Goal: Check status: Check status

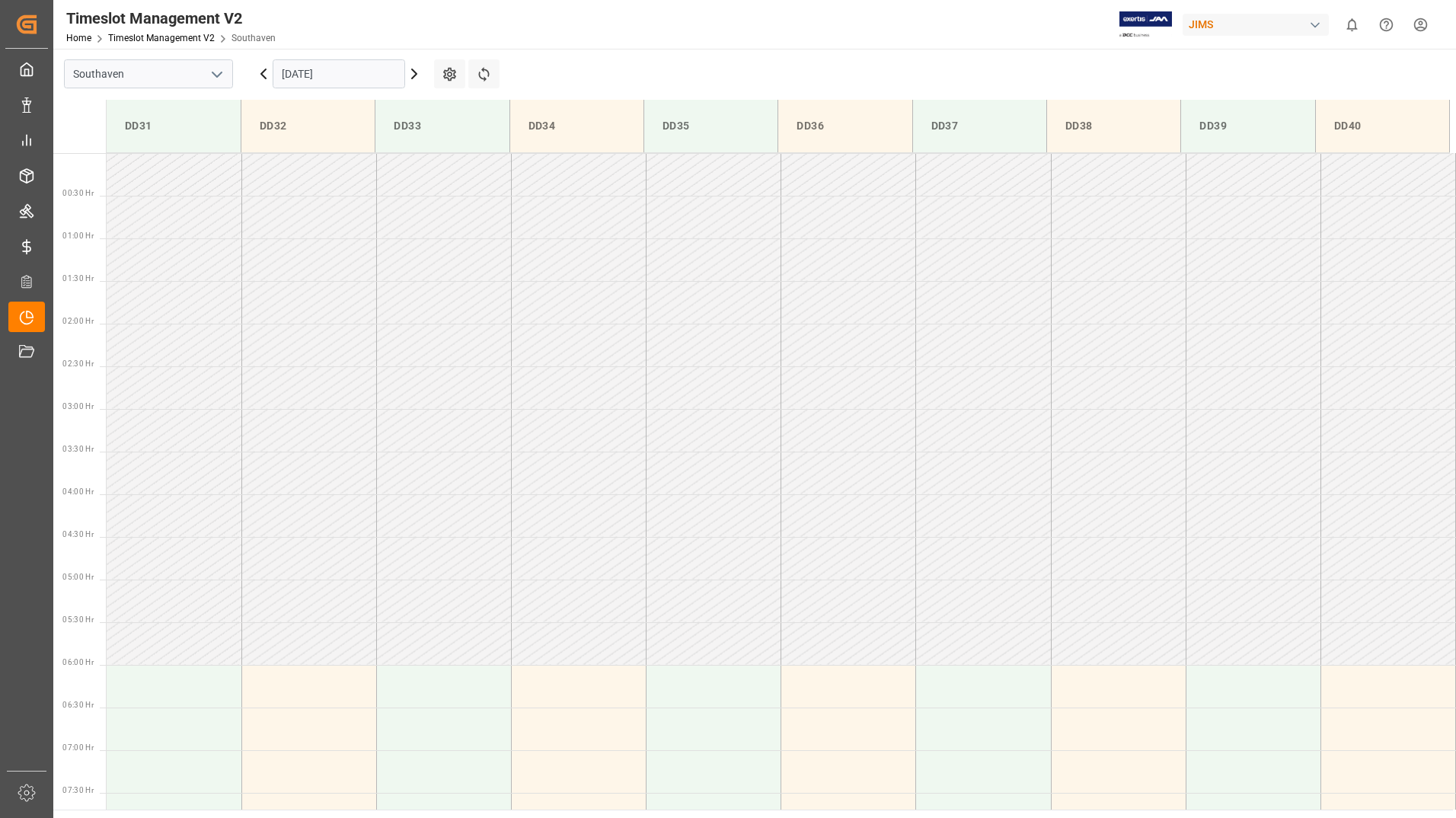
scroll to position [673, 0]
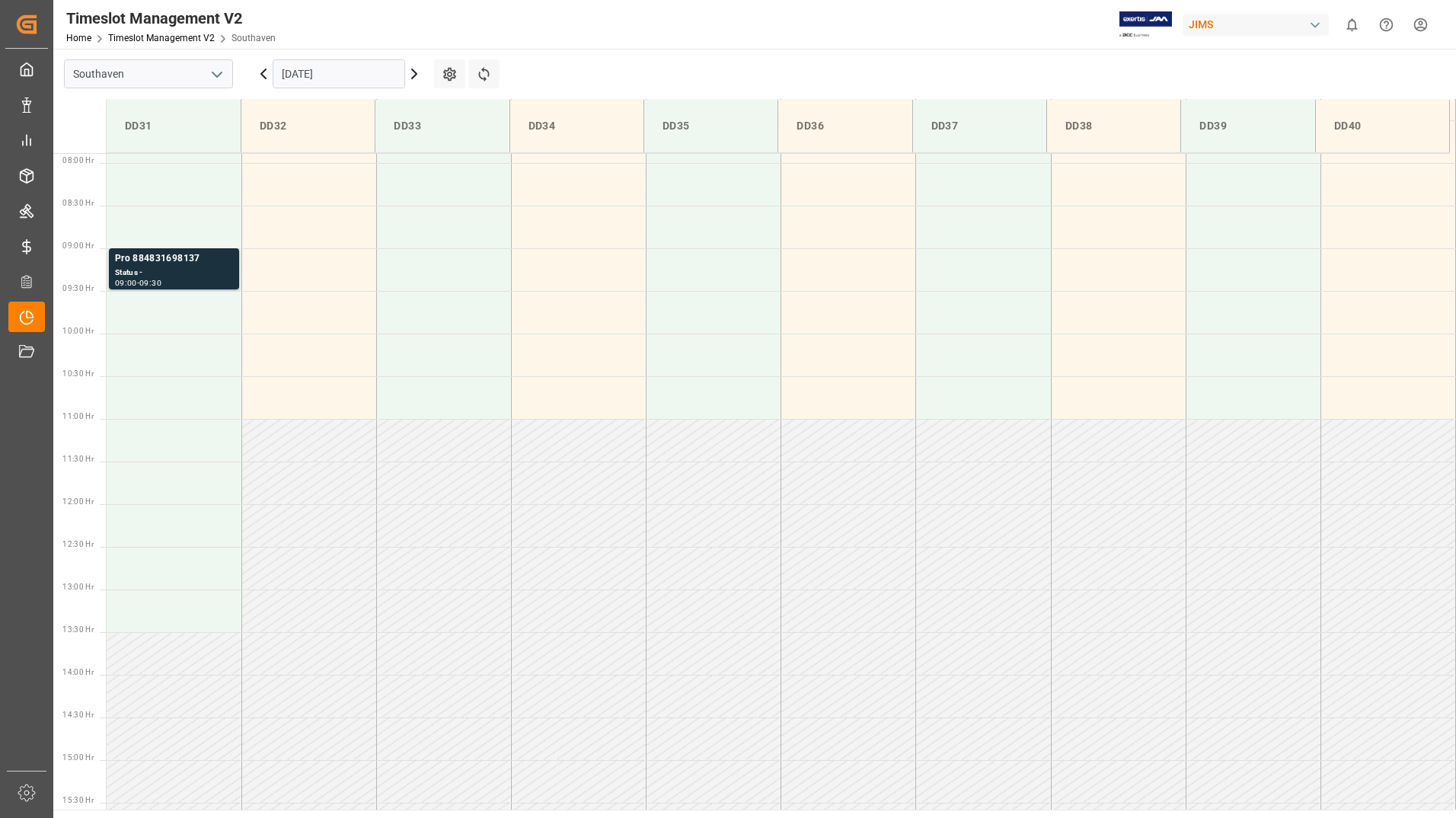
click at [357, 55] on div "[DATE]" at bounding box center [338, 74] width 190 height 50
click at [353, 68] on input "[DATE]" at bounding box center [339, 73] width 133 height 29
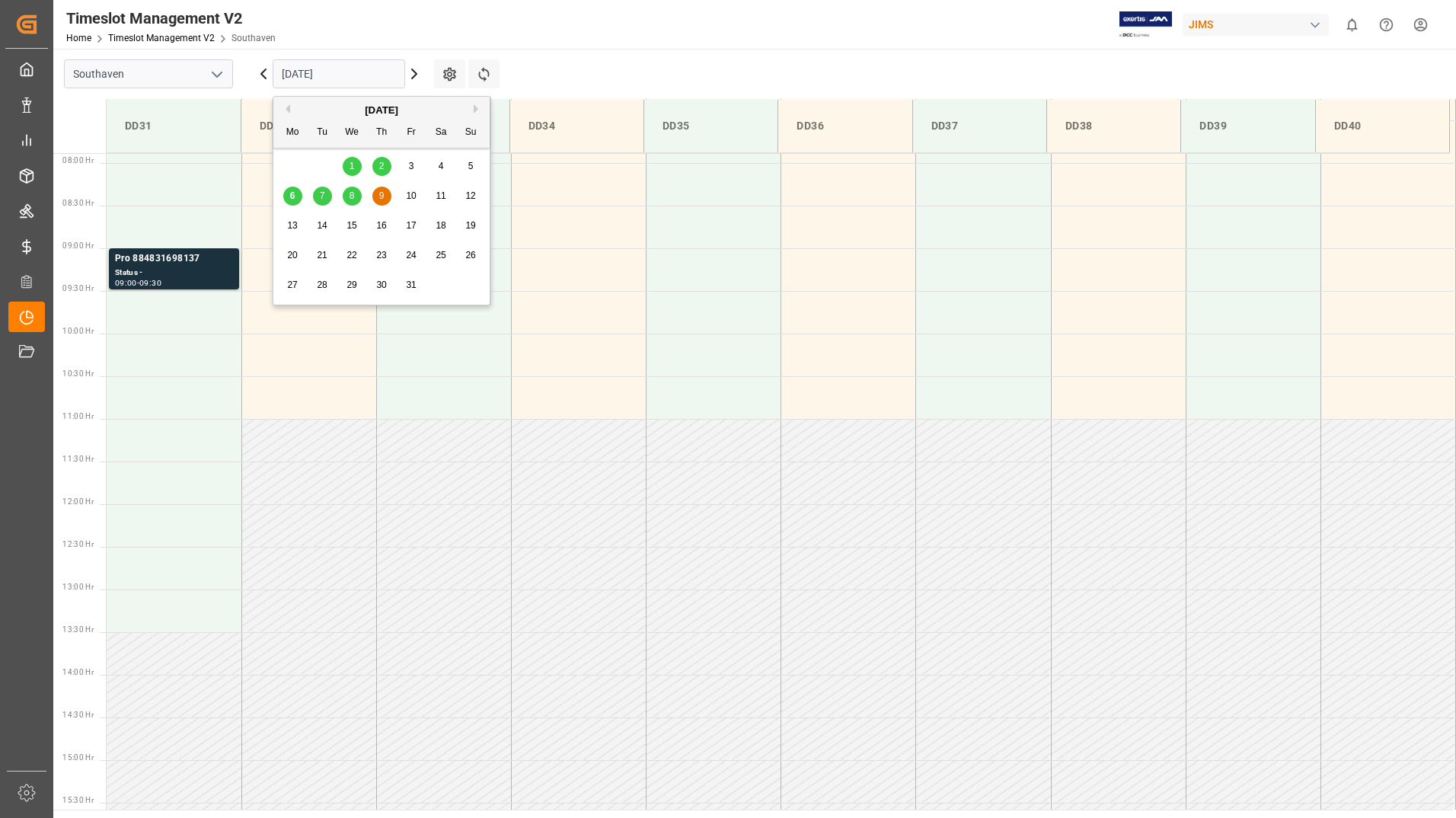
click at [297, 195] on div "6" at bounding box center [293, 196] width 19 height 18
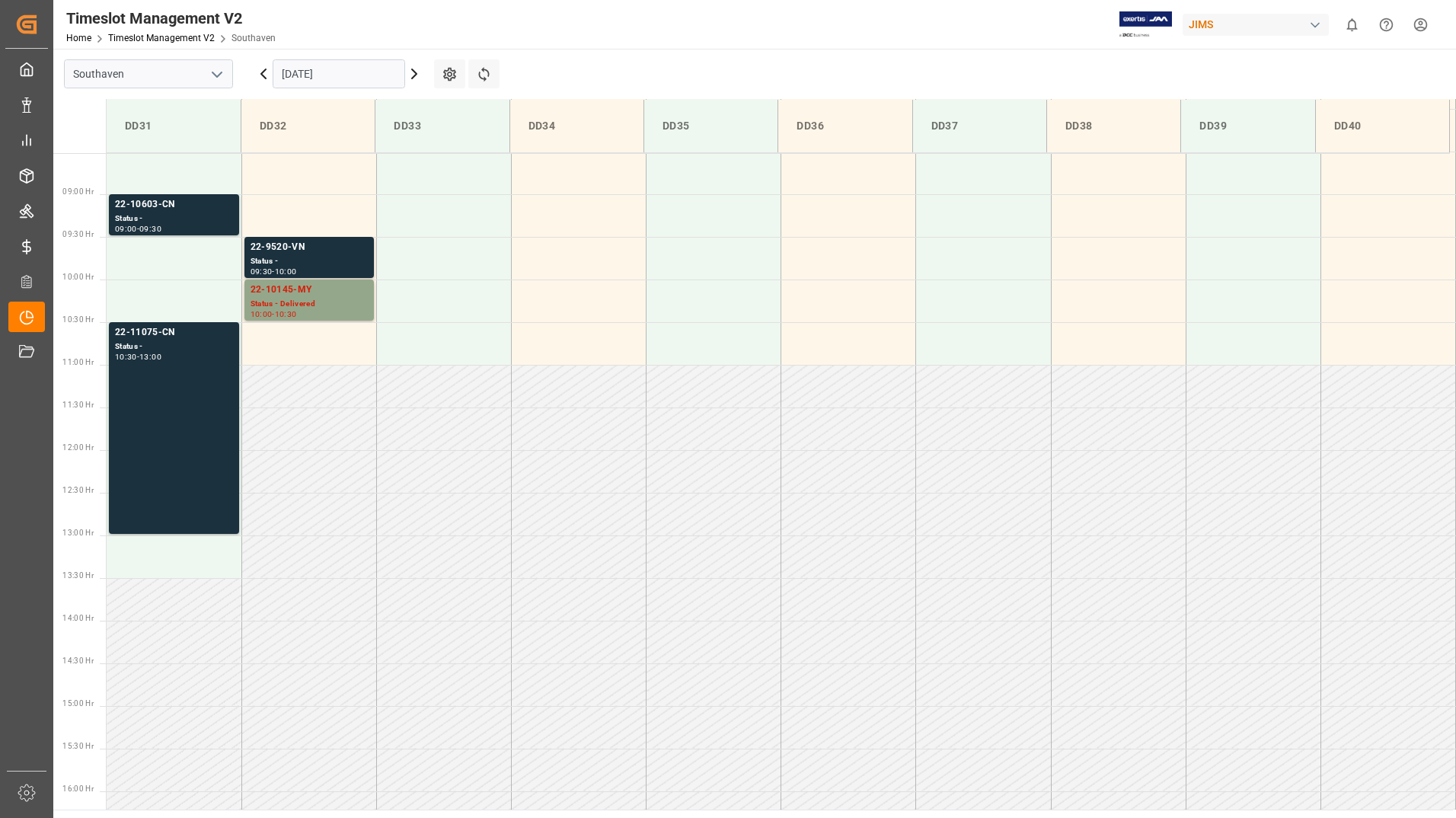
scroll to position [758, 0]
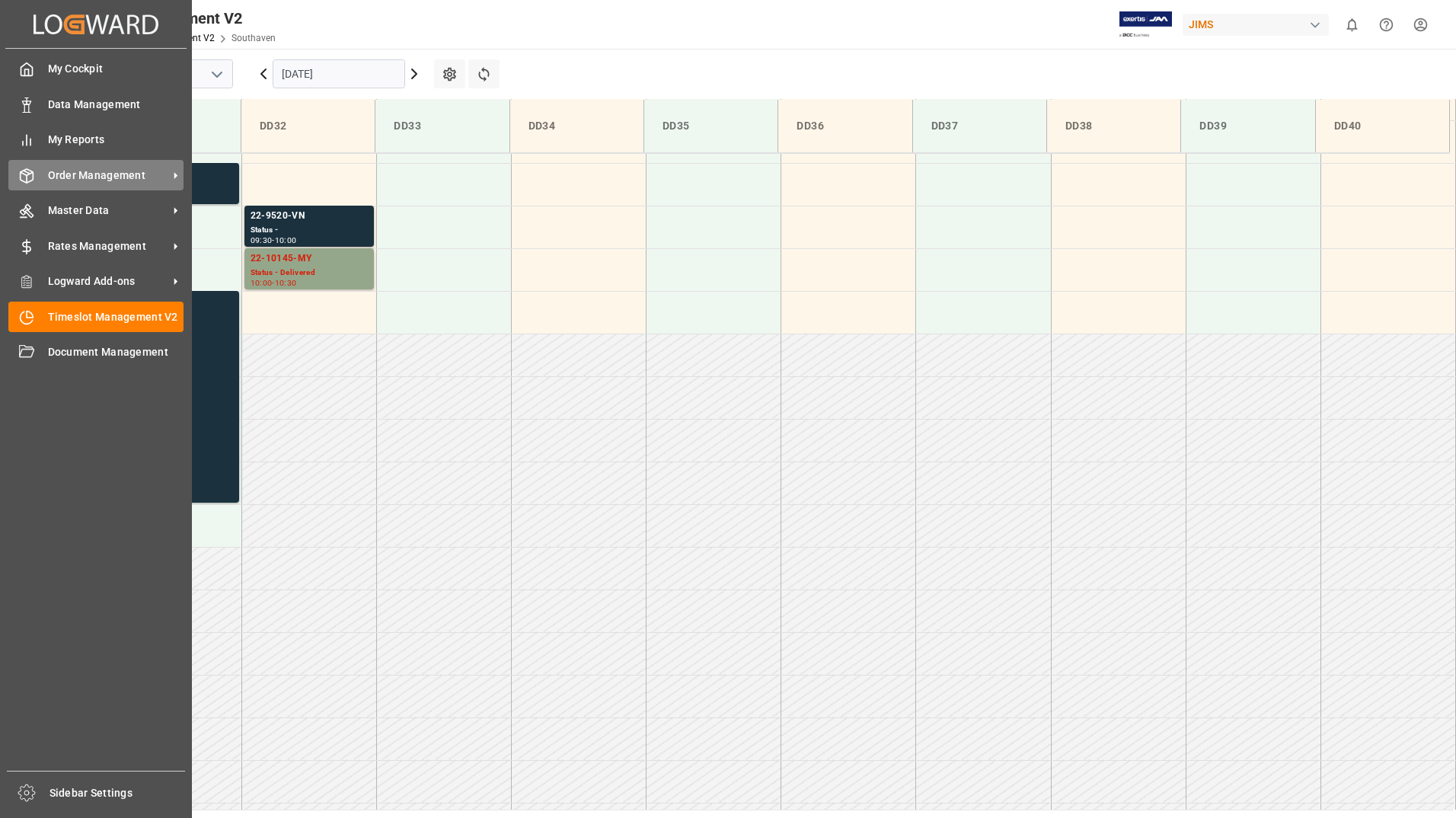
click at [93, 181] on span "Order Management" at bounding box center [108, 175] width 121 height 16
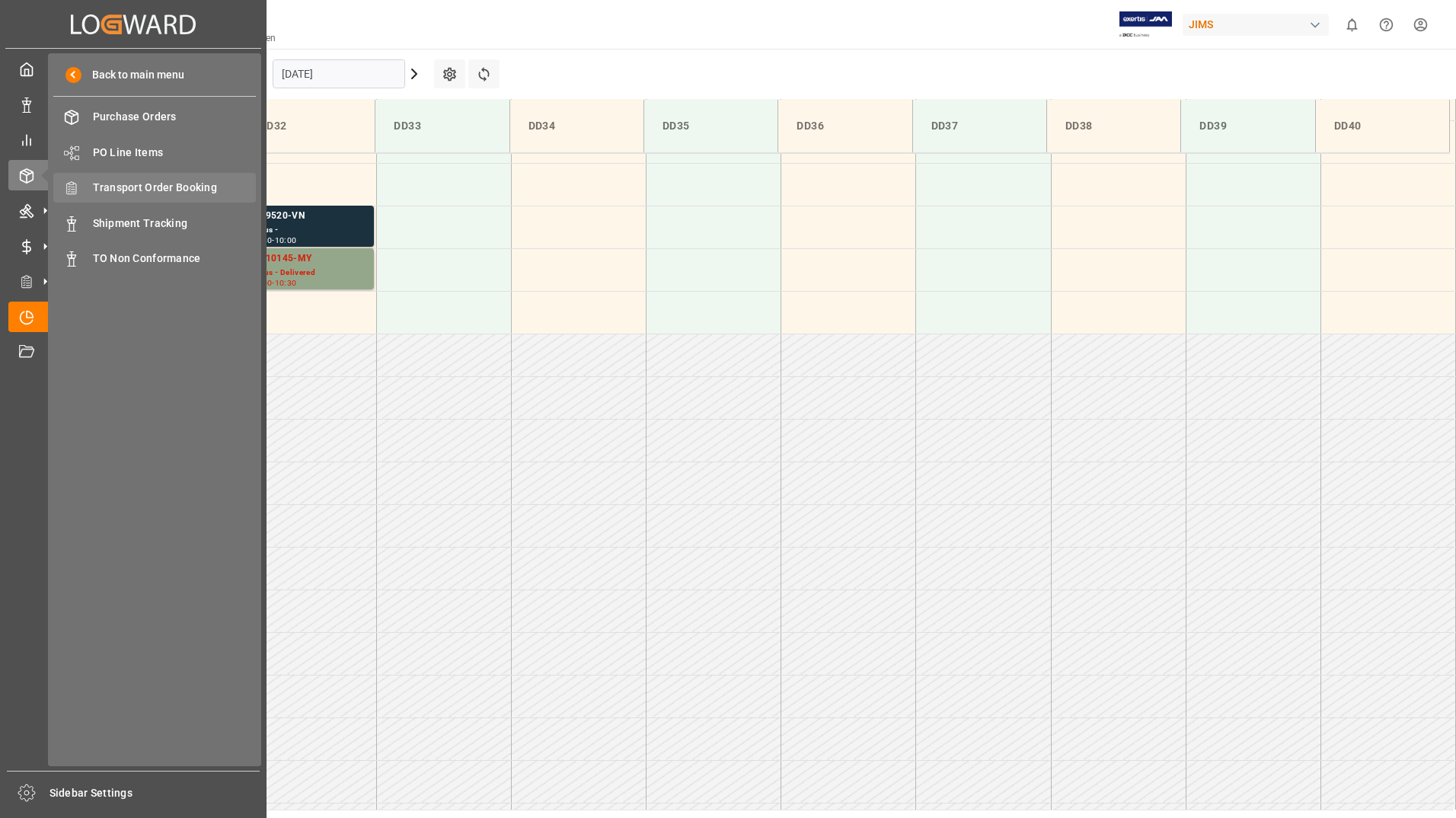
click at [182, 196] on div "Transport Order Booking Transport Order Booking" at bounding box center [155, 188] width 203 height 30
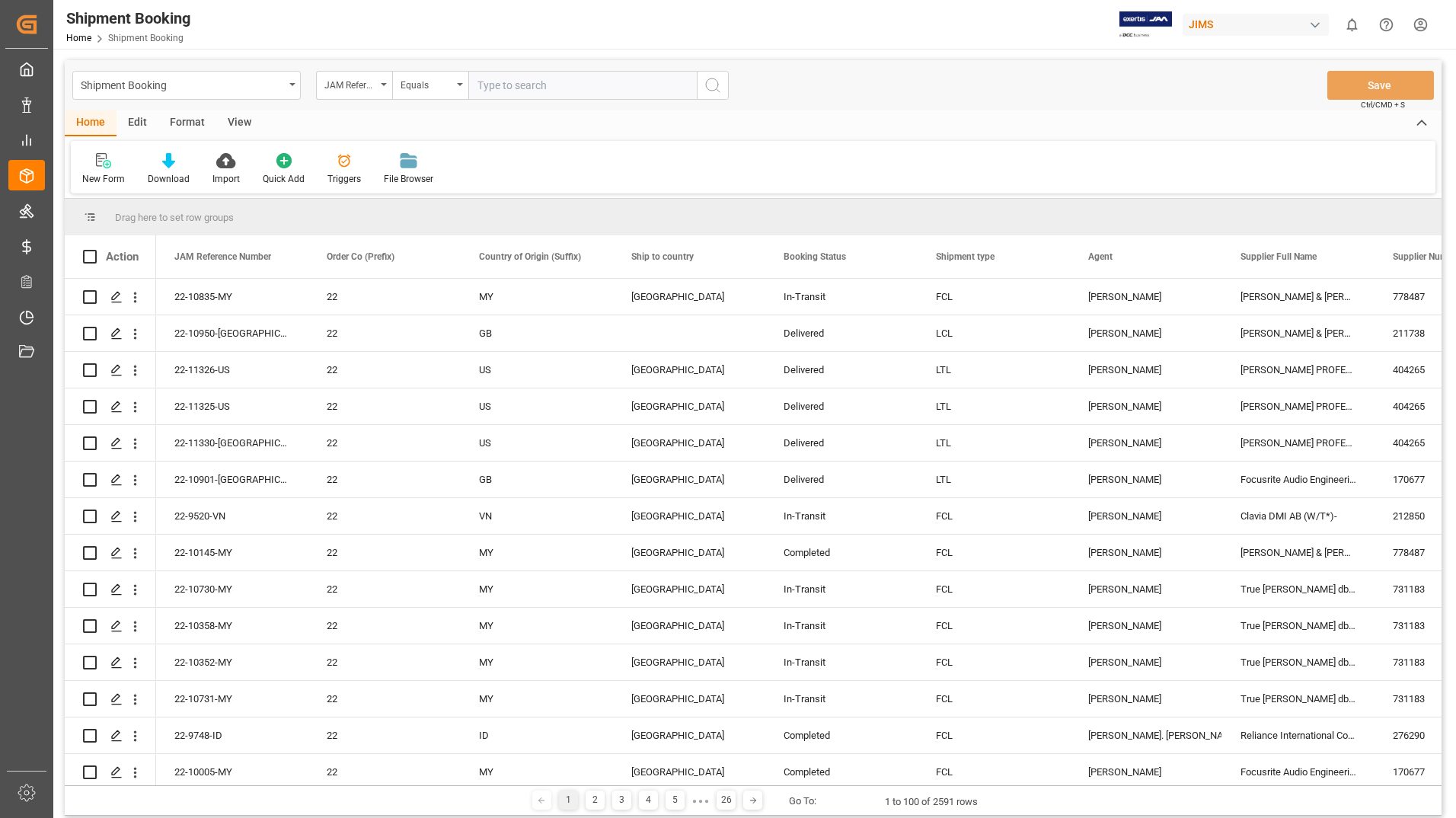
click at [535, 87] on input "text" at bounding box center [583, 85] width 229 height 29
type input "22-9520-VN"
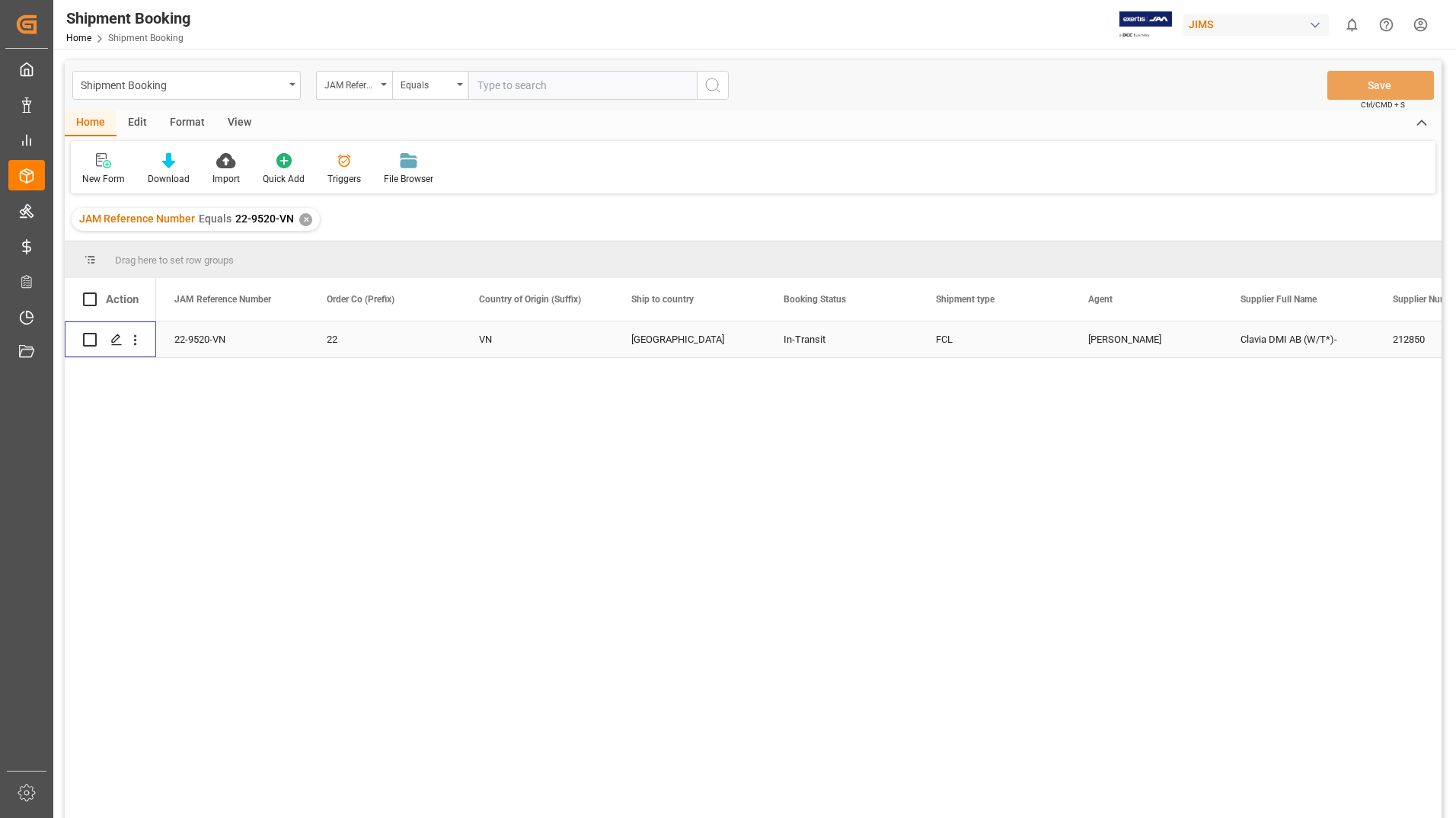
click at [88, 344] on input "Press Space to toggle row selection (unchecked)" at bounding box center [89, 339] width 13 height 13
checkbox input "true"
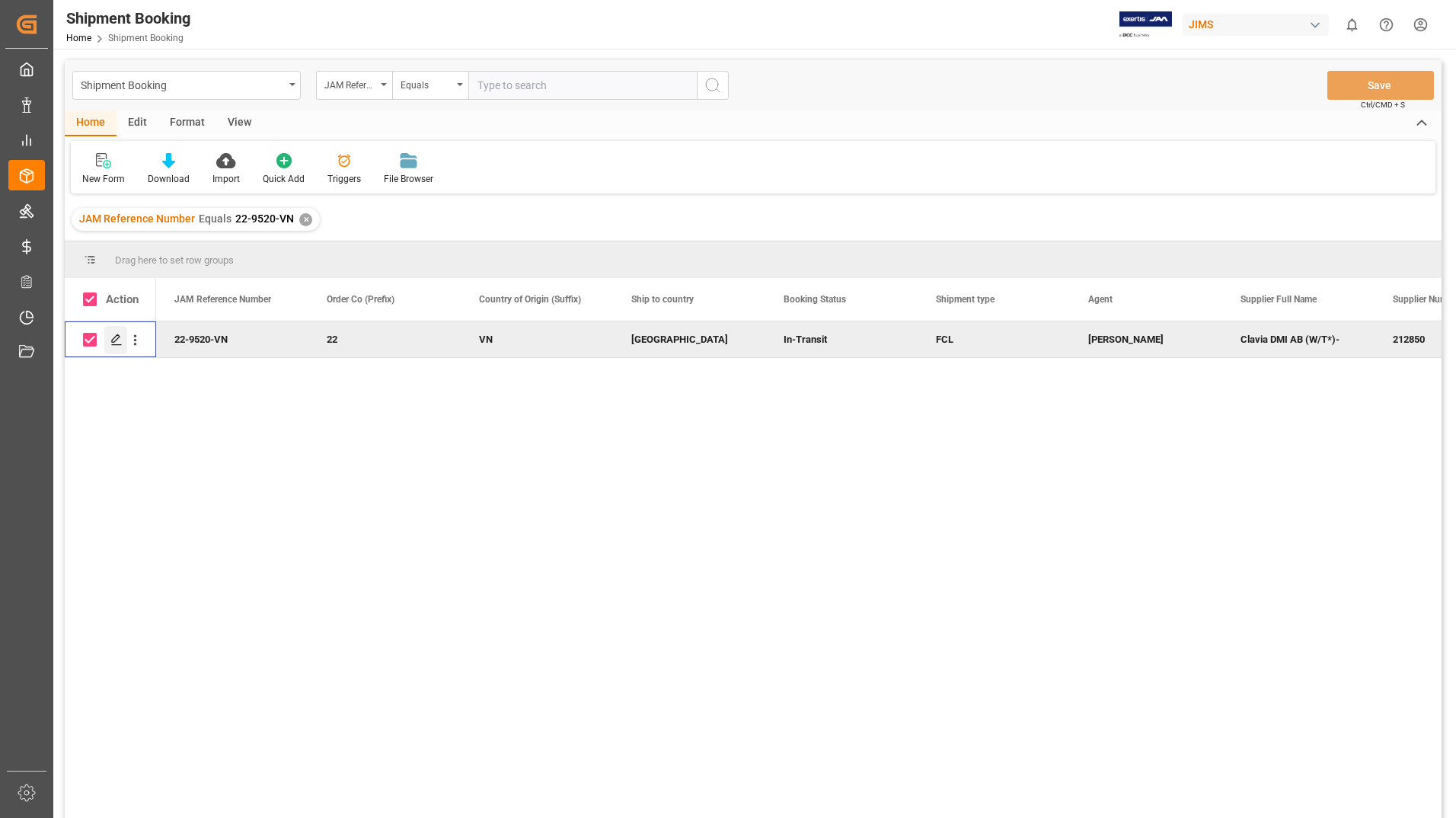
click at [118, 340] on polygon "Press SPACE to deselect this row." at bounding box center [116, 339] width 8 height 8
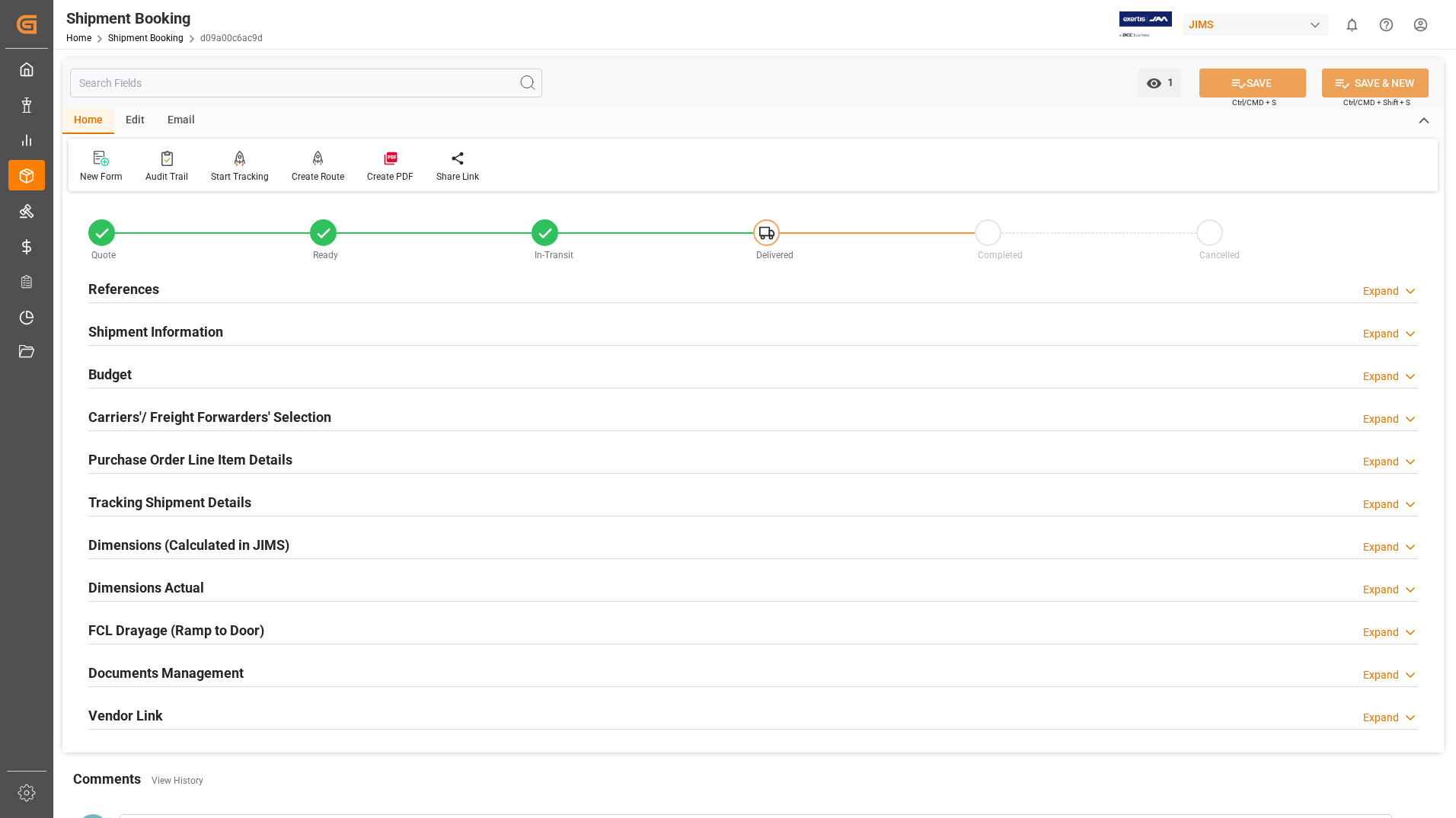
click at [231, 667] on h2 "Documents Management" at bounding box center [166, 673] width 155 height 21
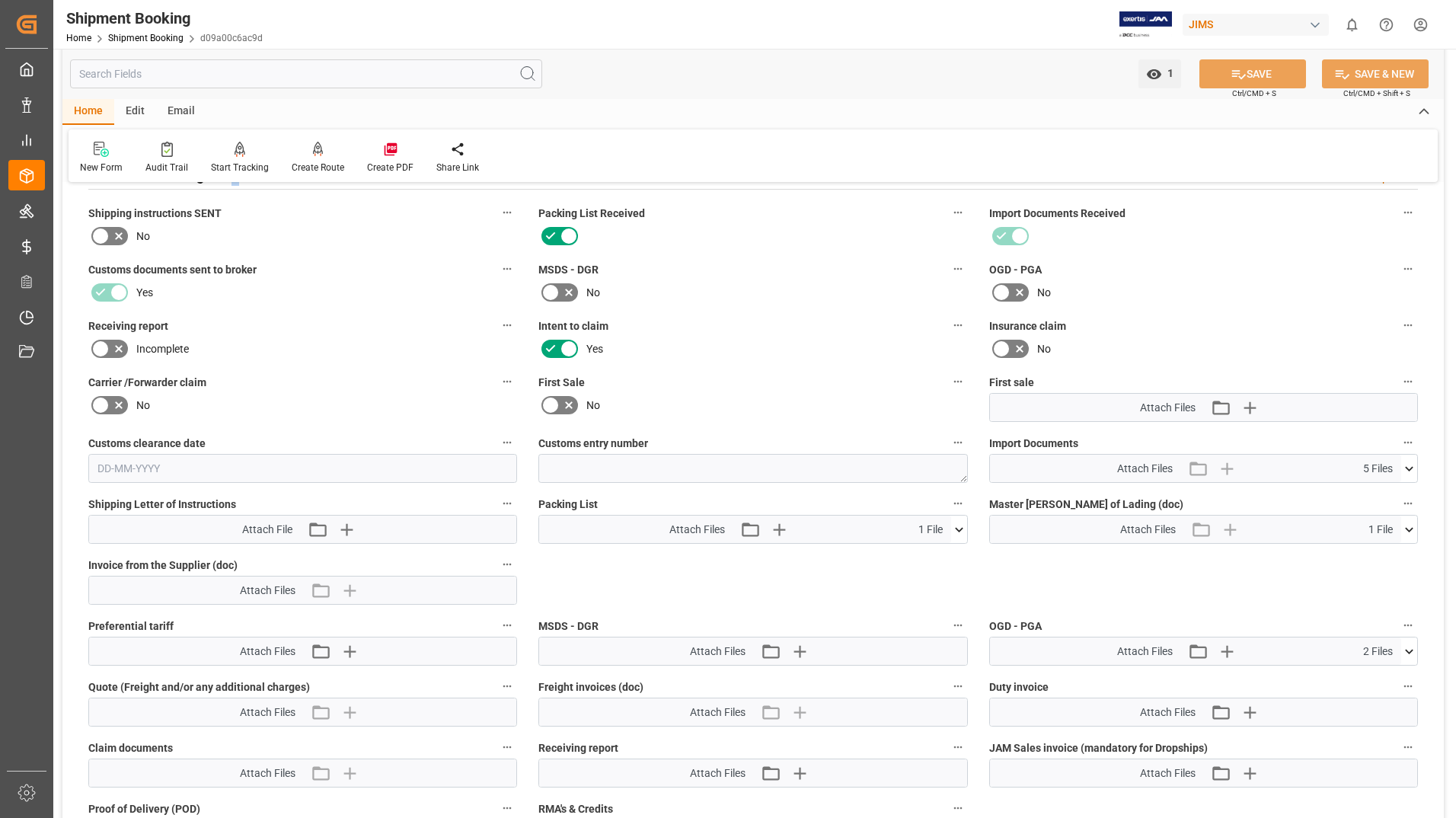
scroll to position [533, 0]
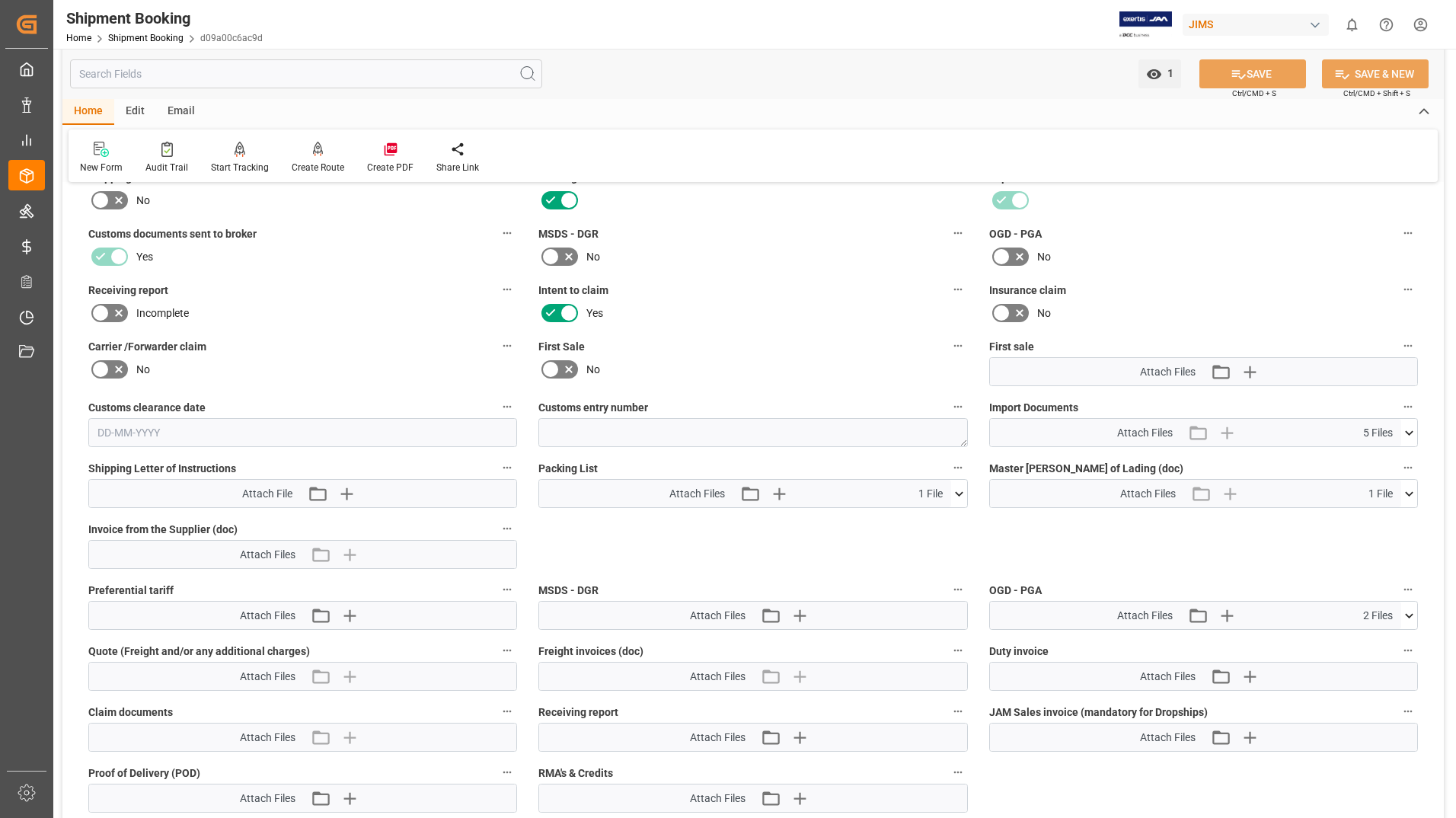
click at [961, 487] on icon at bounding box center [959, 494] width 16 height 16
click at [920, 520] on icon at bounding box center [919, 522] width 16 height 16
click at [918, 523] on icon at bounding box center [918, 522] width 12 height 12
